Goal: Transaction & Acquisition: Obtain resource

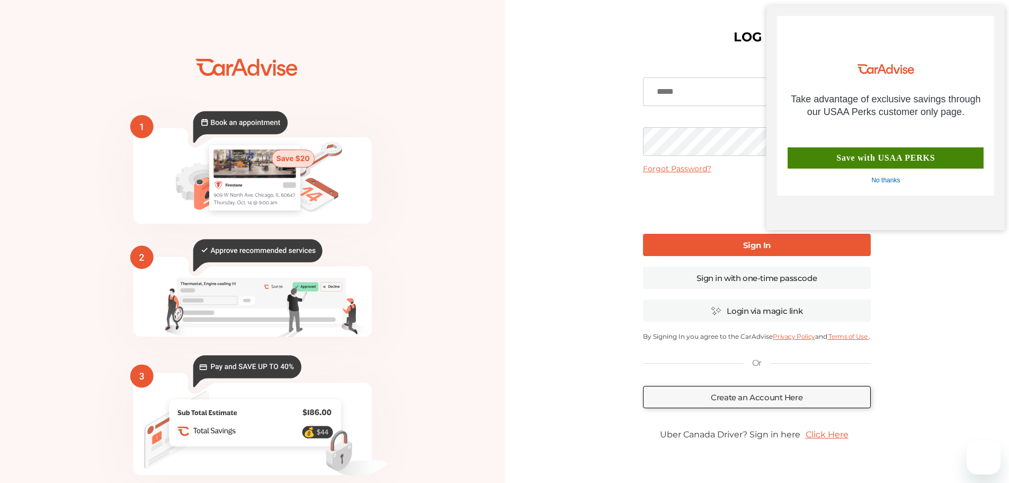
click at [892, 181] on div "No thanks" at bounding box center [886, 180] width 29 height 8
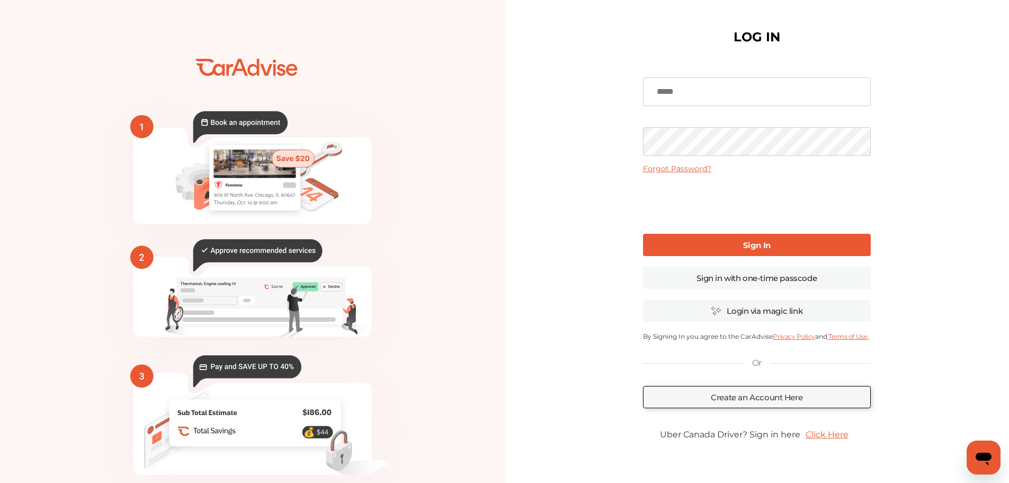
click at [890, 183] on div "No thanks" at bounding box center [886, 180] width 29 height 8
click at [692, 88] on input at bounding box center [757, 91] width 228 height 29
click at [598, 95] on div "LOG IN Forgot Password? Sign In Sign in with one-time passcode Login via magic …" at bounding box center [757, 271] width 505 height 542
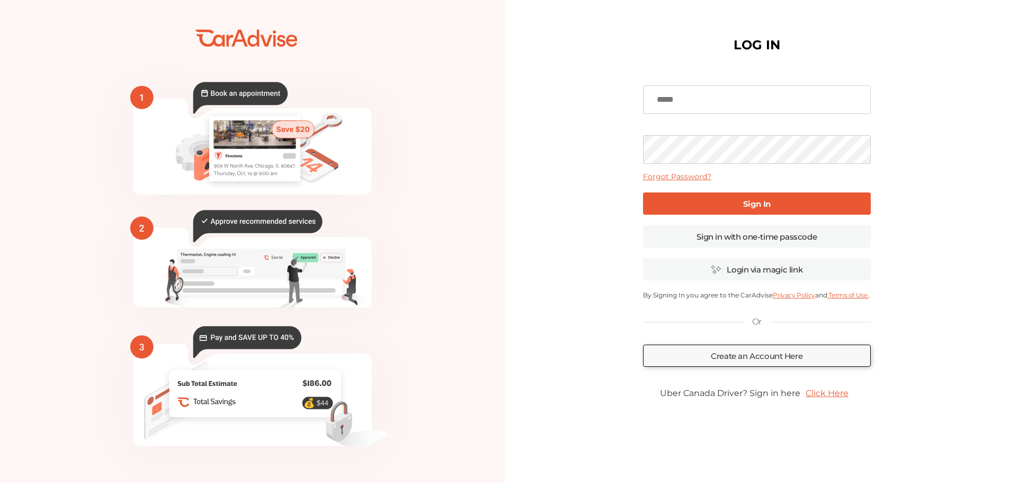
type input "**********"
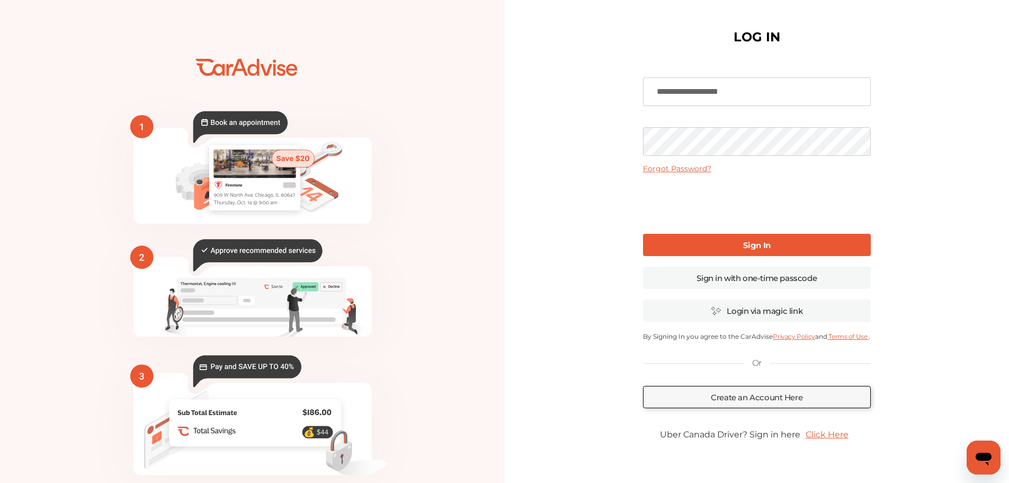
click at [604, 135] on div "**********" at bounding box center [757, 271] width 505 height 542
click at [611, 210] on div "**********" at bounding box center [757, 271] width 505 height 542
drag, startPoint x: 706, startPoint y: 246, endPoint x: 678, endPoint y: 238, distance: 28.8
click at [706, 246] on link "Sign In" at bounding box center [757, 245] width 228 height 22
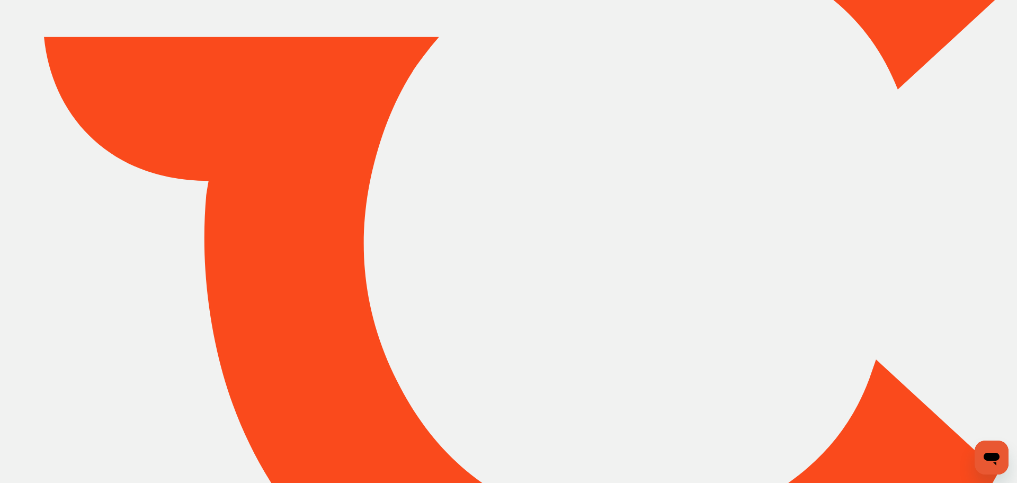
type input "*****"
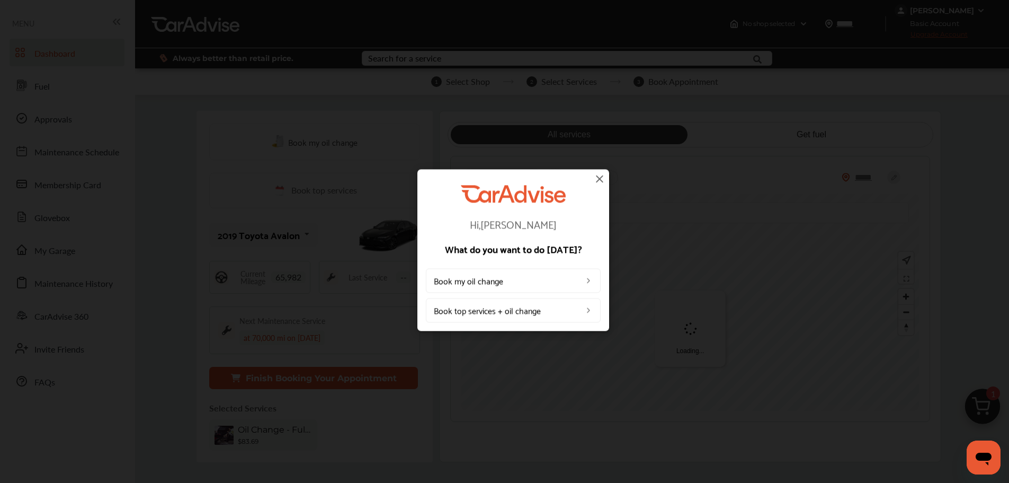
click at [600, 179] on img at bounding box center [599, 178] width 13 height 13
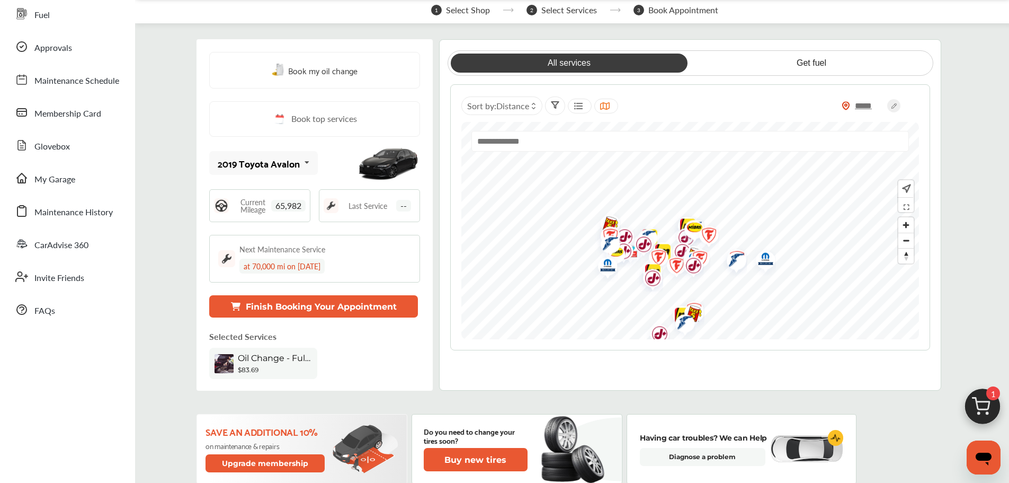
scroll to position [53, 0]
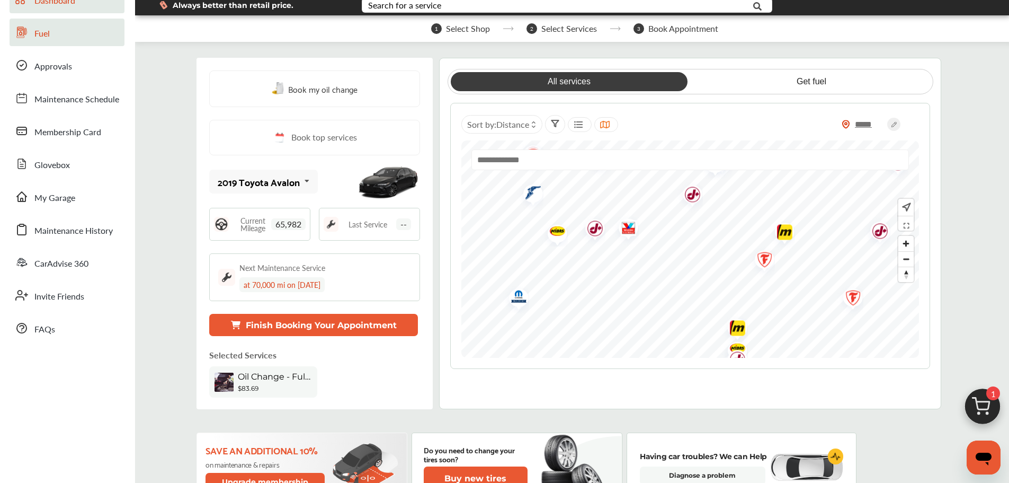
drag, startPoint x: 40, startPoint y: 30, endPoint x: 89, endPoint y: 82, distance: 71.6
click at [40, 30] on span "Fuel" at bounding box center [41, 34] width 15 height 14
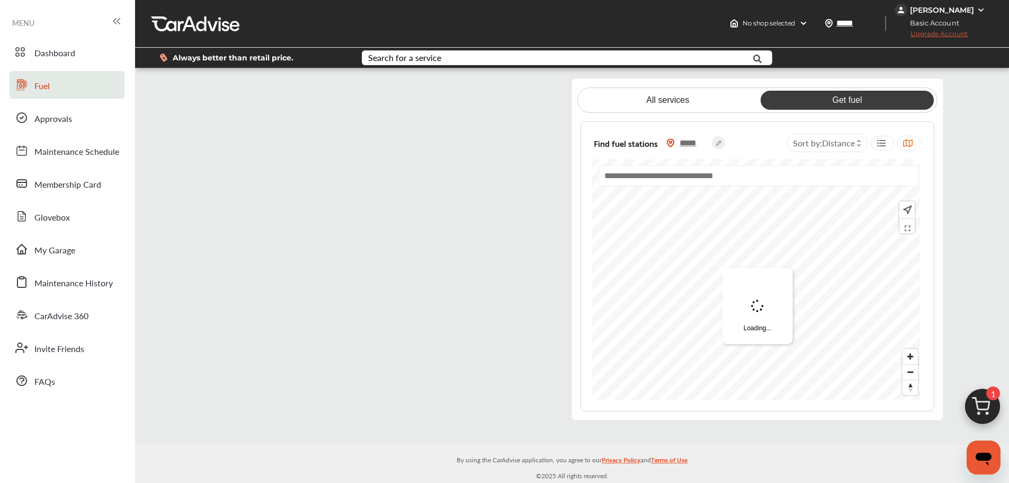
scroll to position [1, 0]
click at [901, 225] on icon at bounding box center [906, 226] width 11 height 8
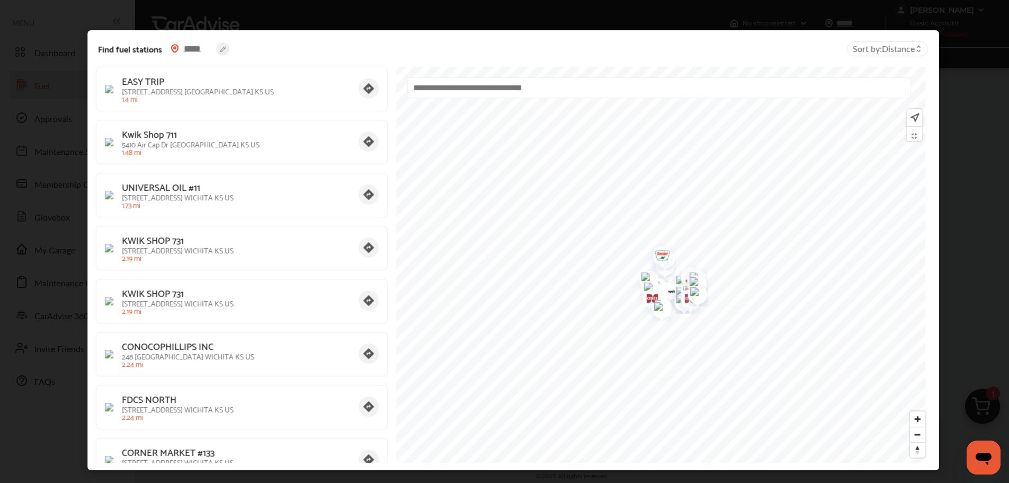
click at [911, 121] on img at bounding box center [913, 118] width 11 height 12
click at [908, 116] on img at bounding box center [913, 118] width 11 height 12
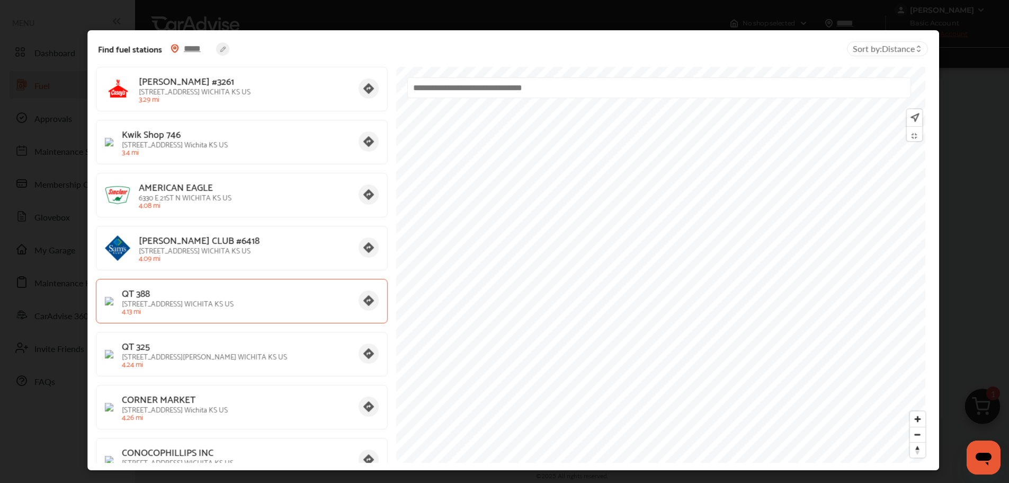
scroll to position [954, 0]
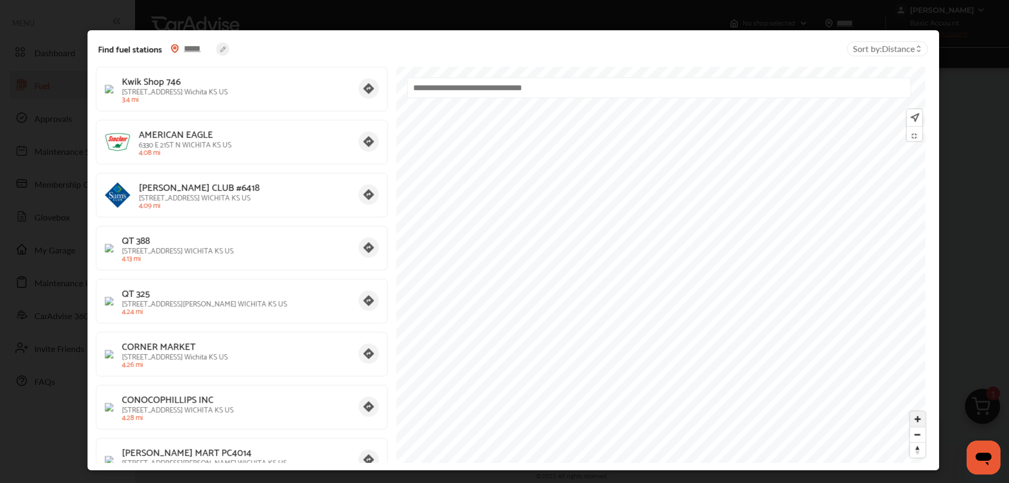
click at [910, 422] on span "Zoom in" at bounding box center [917, 418] width 15 height 15
click at [914, 433] on span "Zoom out" at bounding box center [917, 434] width 15 height 15
click at [910, 451] on span "Reset bearing to north" at bounding box center [917, 449] width 15 height 15
click at [910, 454] on span "Reset bearing to north" at bounding box center [917, 449] width 15 height 15
click at [222, 49] on circle at bounding box center [222, 48] width 13 height 13
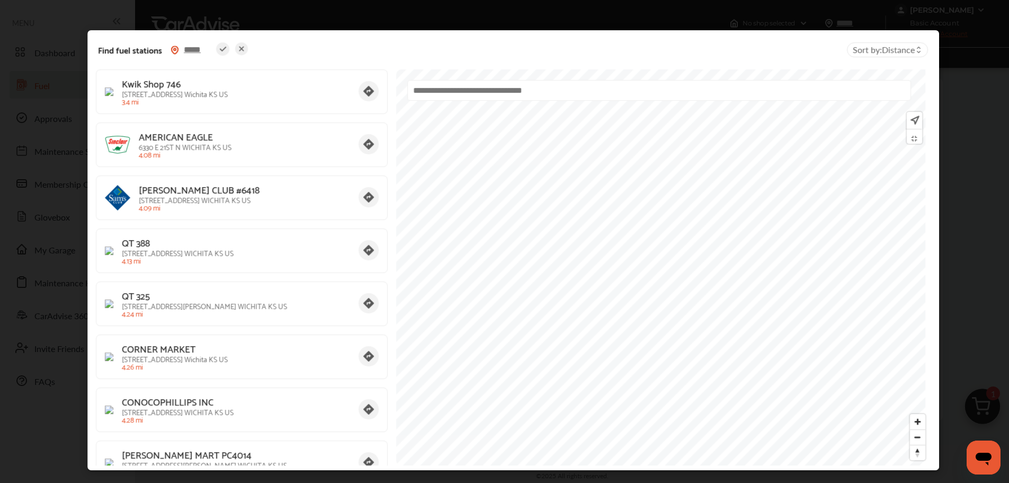
click at [238, 49] on icon at bounding box center [241, 48] width 13 height 13
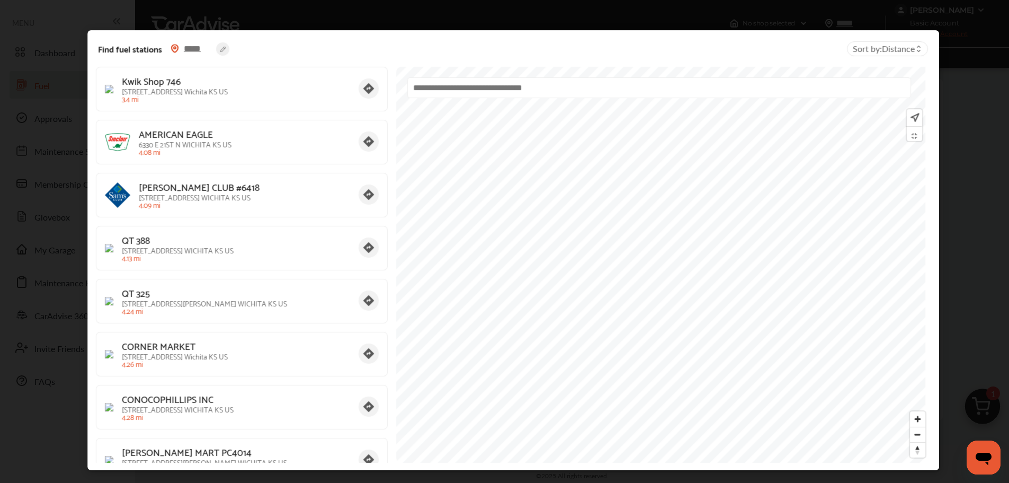
click at [223, 49] on circle at bounding box center [222, 48] width 13 height 13
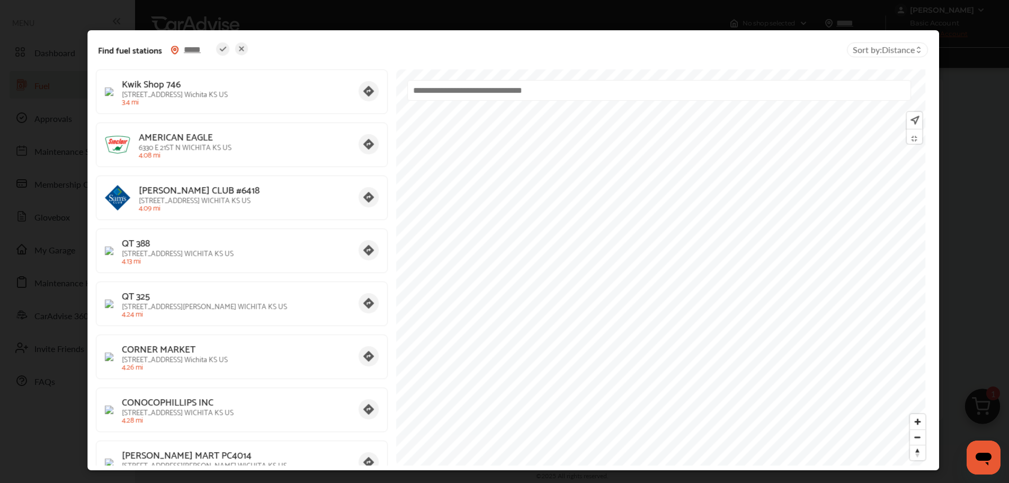
click at [207, 51] on input "*****" at bounding box center [197, 49] width 37 height 11
type input "*****"
click at [223, 49] on icon at bounding box center [222, 48] width 13 height 13
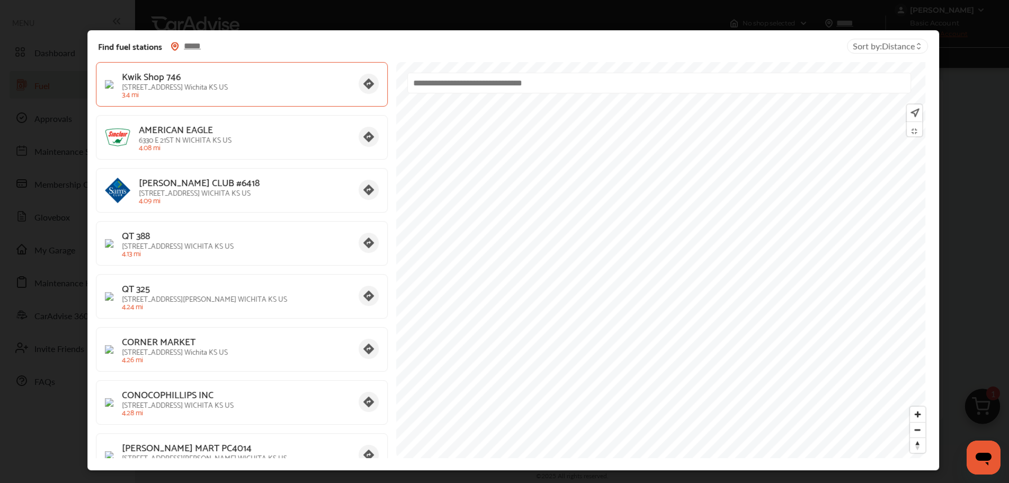
type input "*****"
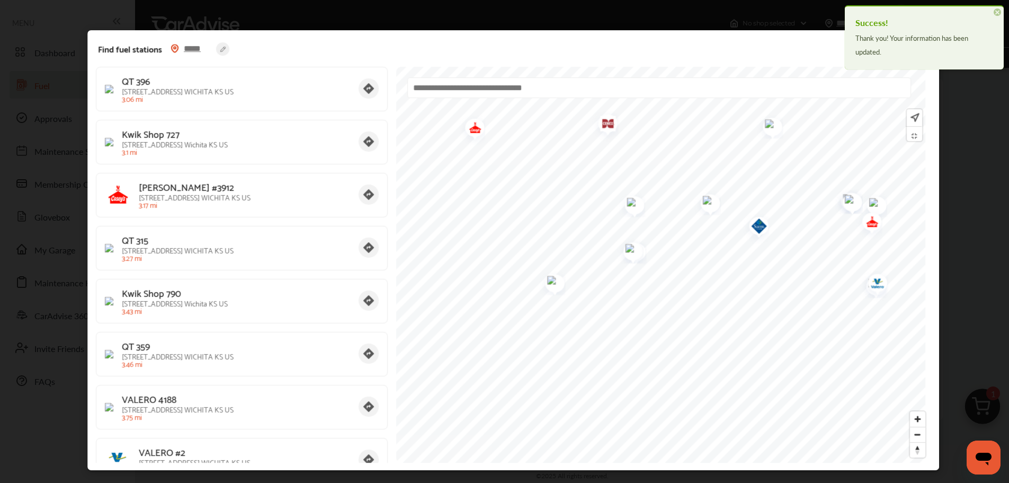
click at [695, 85] on div at bounding box center [663, 265] width 534 height 396
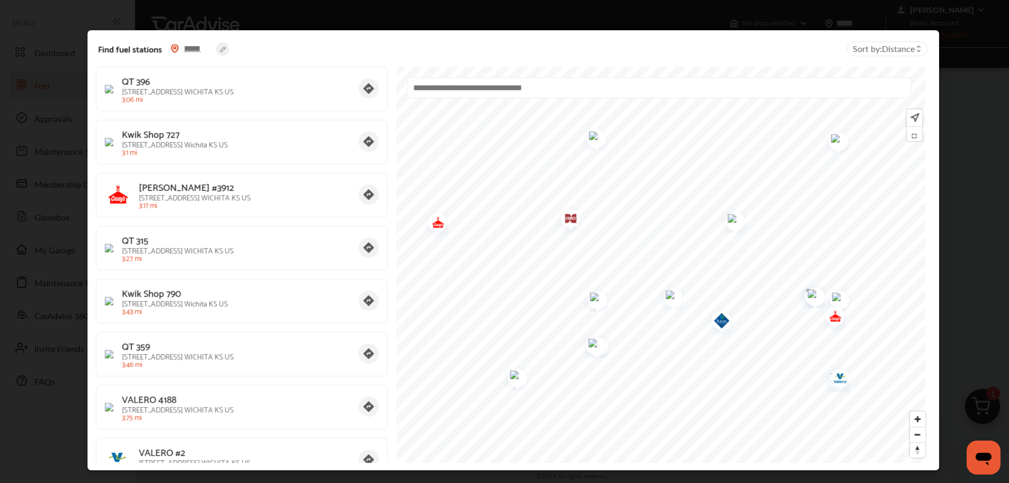
click at [736, 223] on img "Map marker" at bounding box center [732, 220] width 28 height 26
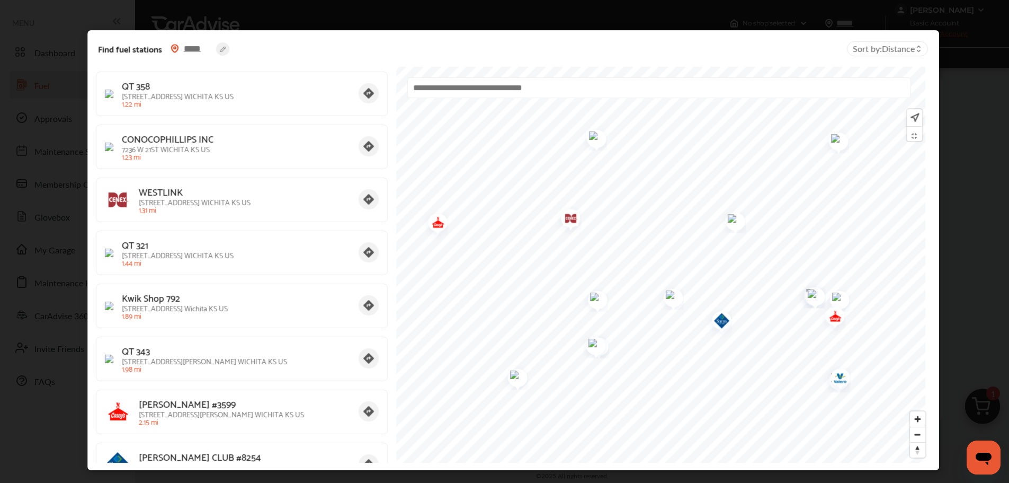
scroll to position [0, 0]
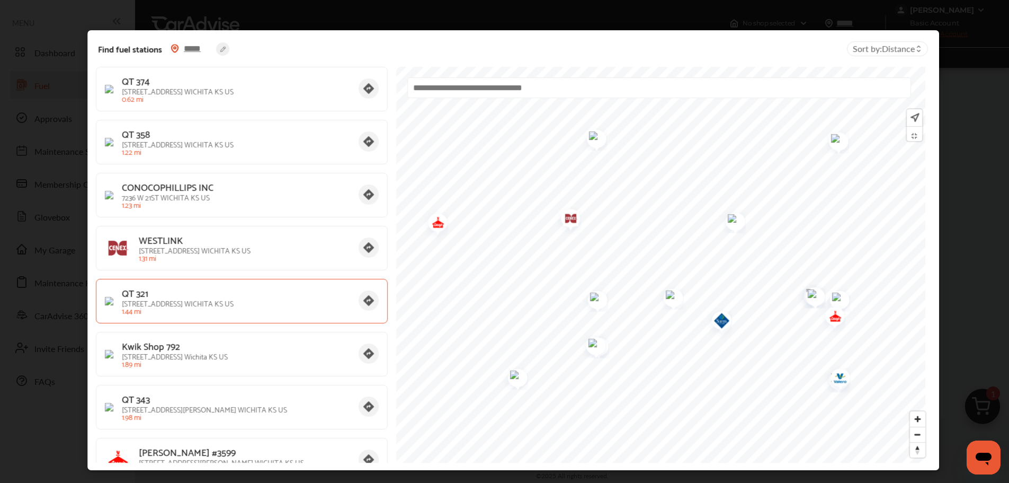
click at [206, 299] on p "[STREET_ADDRESS]" at bounding box center [236, 302] width 228 height 7
click at [143, 302] on p "[STREET_ADDRESS]" at bounding box center [236, 302] width 228 height 7
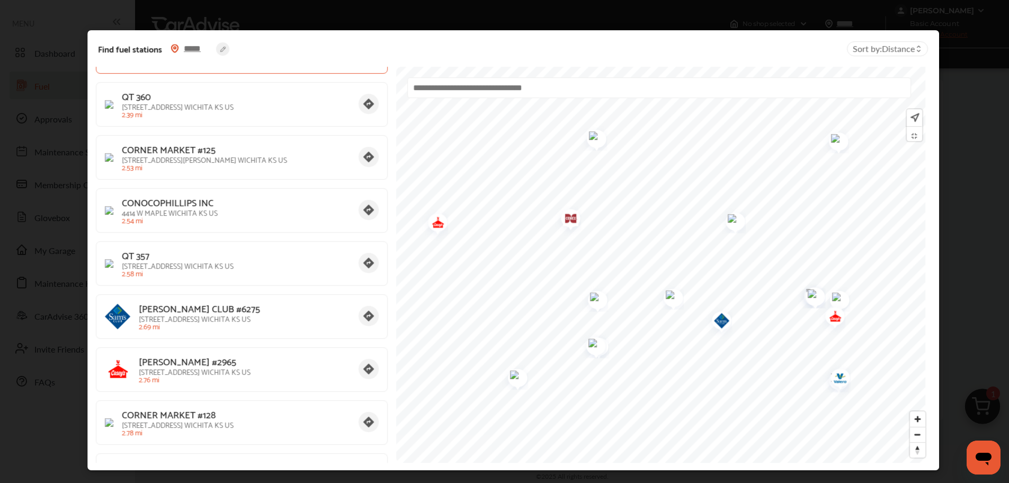
scroll to position [477, 0]
